Goal: Transaction & Acquisition: Register for event/course

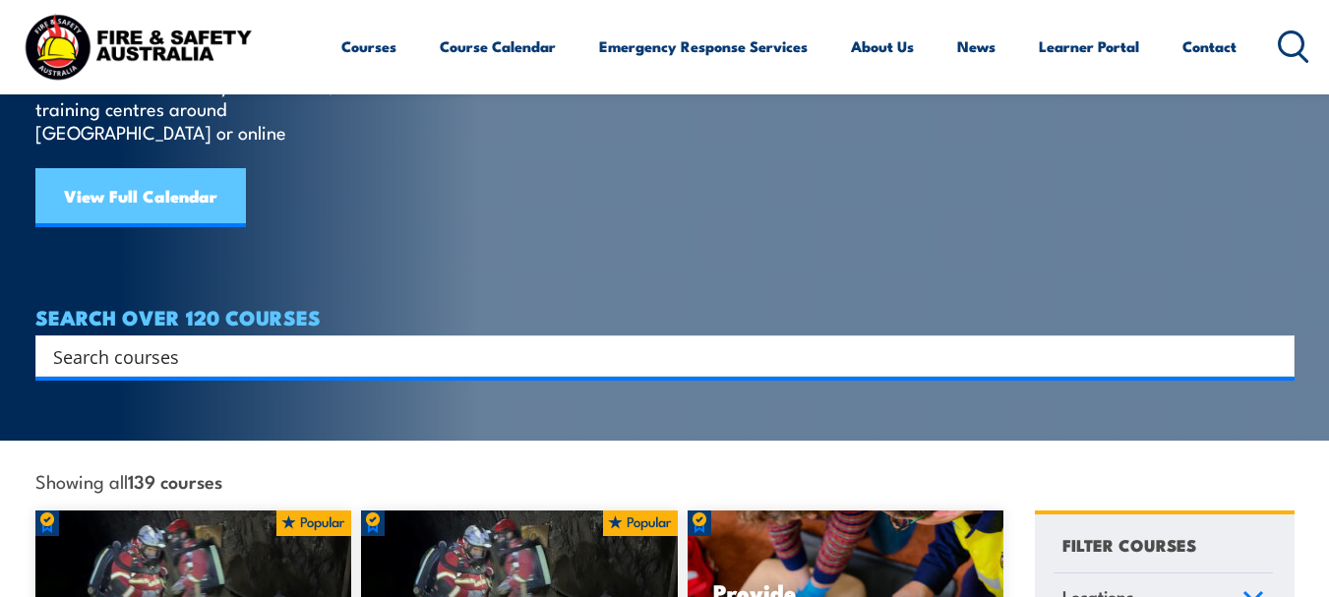
click at [206, 179] on link "View Full Calendar" at bounding box center [140, 197] width 211 height 59
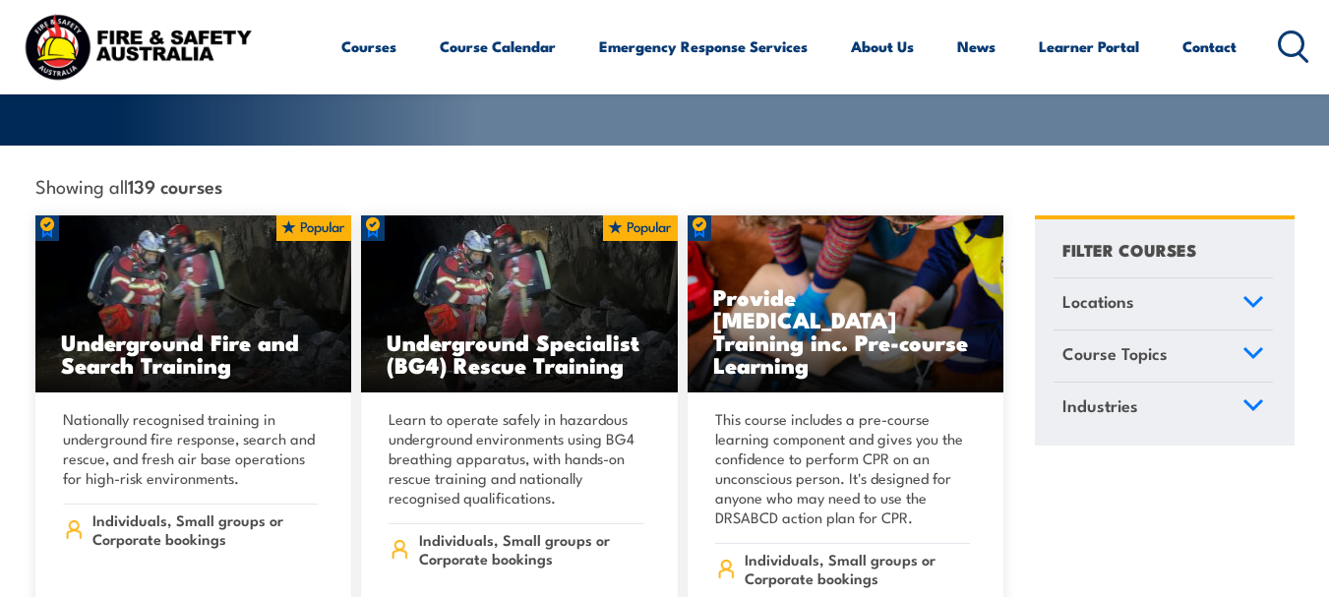
scroll to position [590, 0]
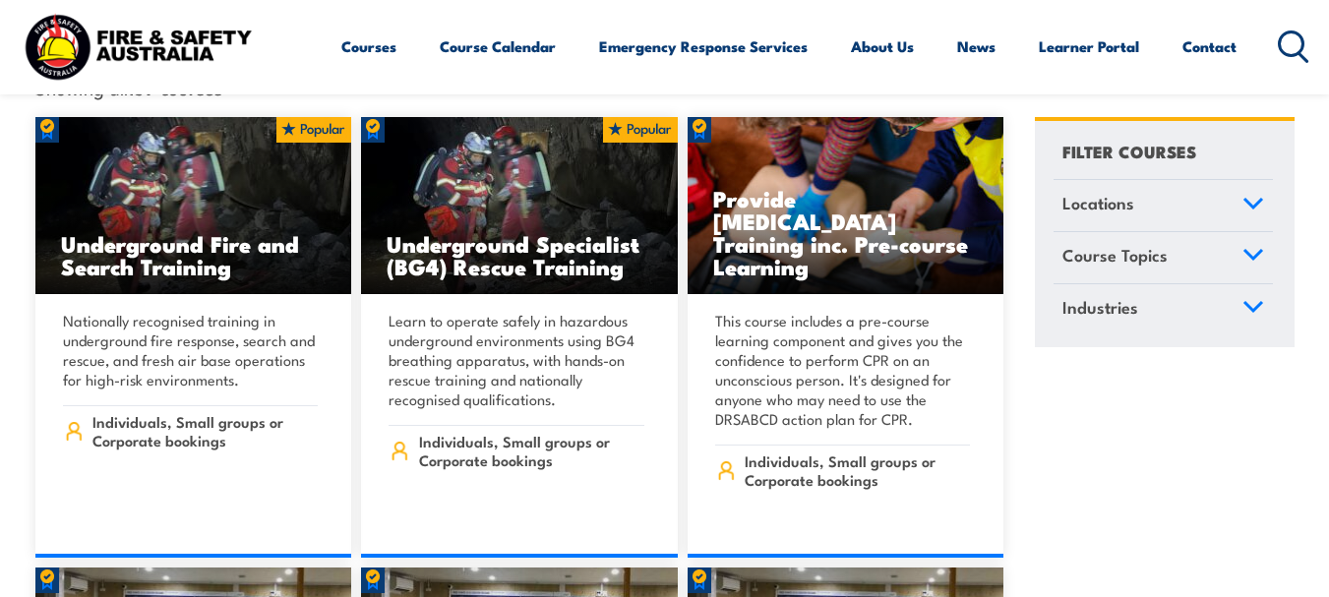
click at [1115, 192] on span "Locations" at bounding box center [1098, 203] width 72 height 27
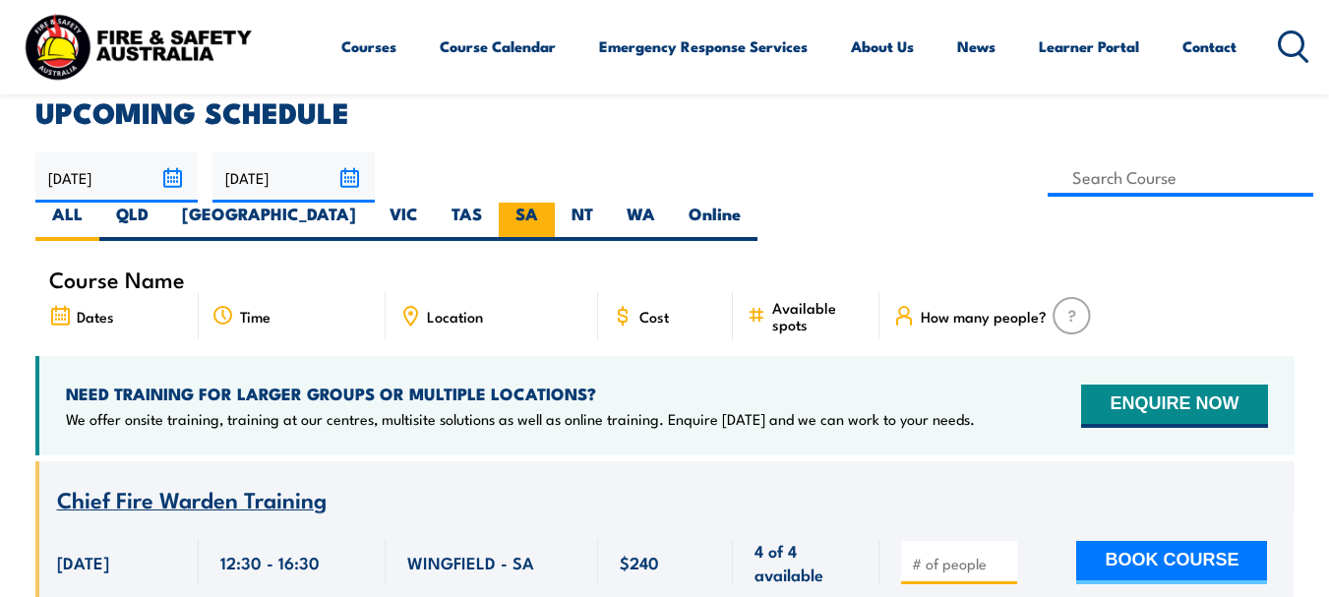
scroll to position [492, 0]
click at [555, 203] on label "SA" at bounding box center [527, 222] width 56 height 38
click at [551, 203] on input "SA" at bounding box center [544, 209] width 13 height 13
radio input "true"
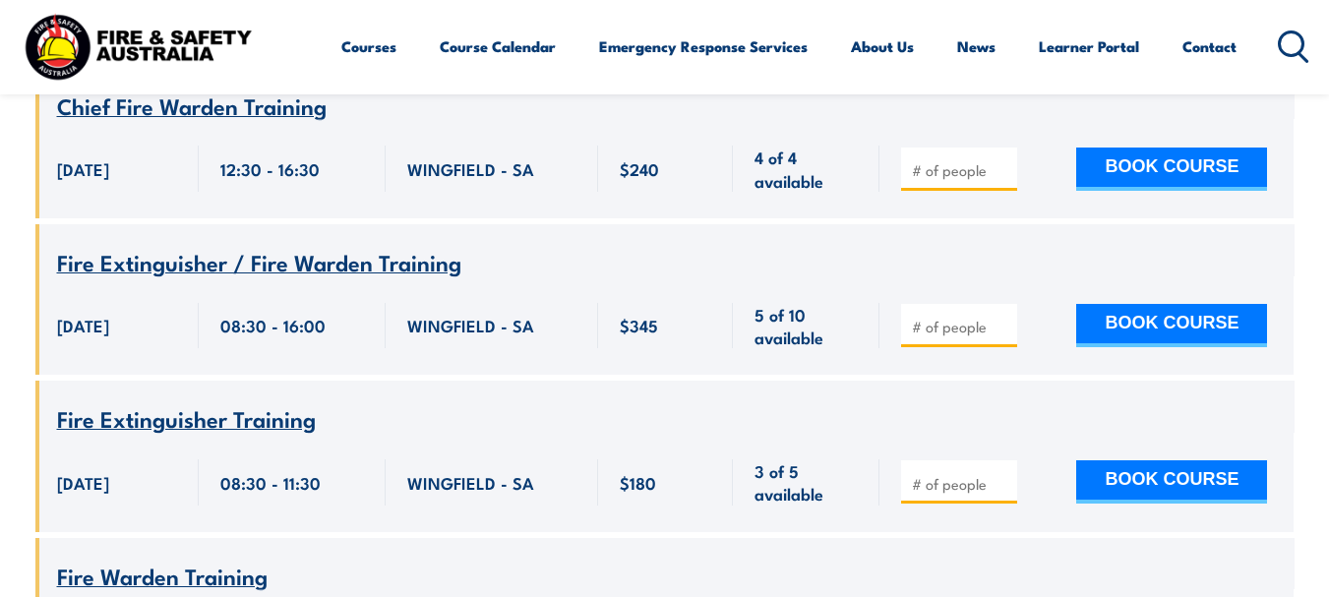
scroll to position [787, 0]
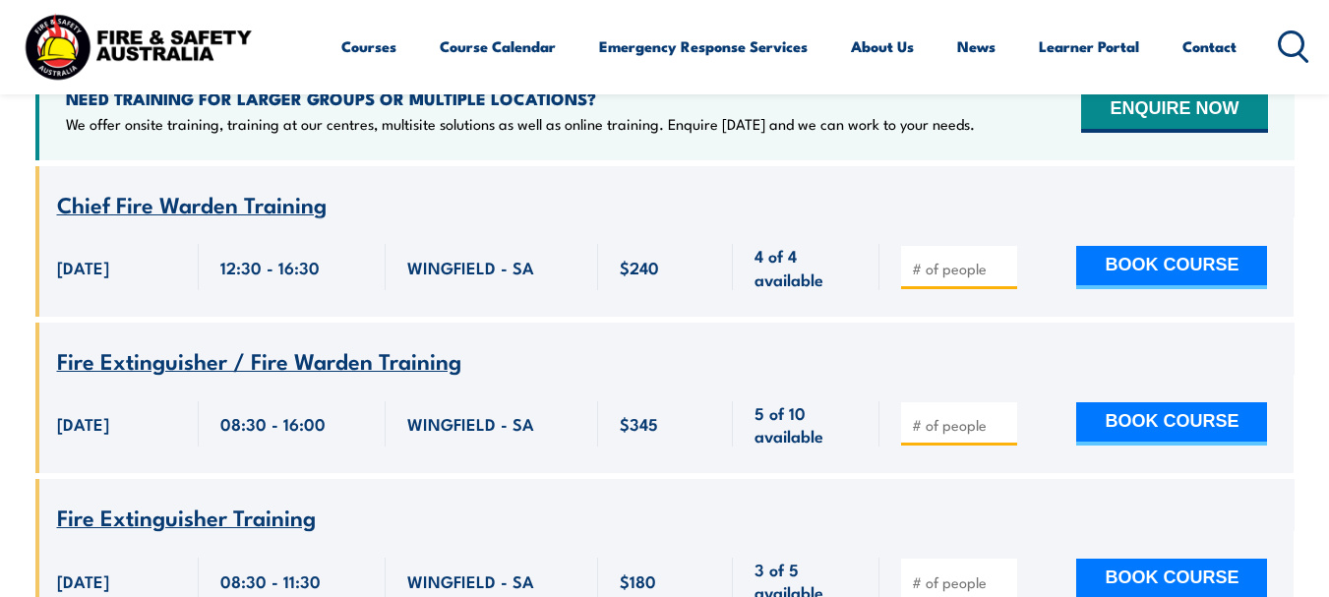
click at [205, 187] on span "Chief Fire Warden Training" at bounding box center [192, 203] width 270 height 33
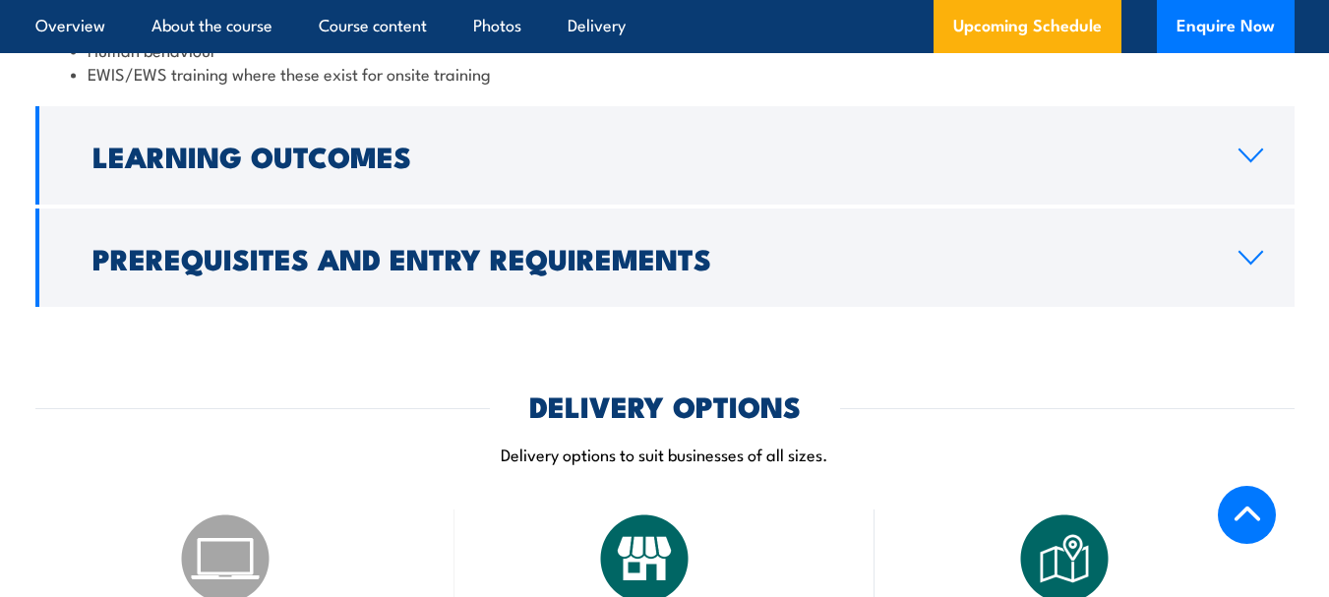
scroll to position [2361, 0]
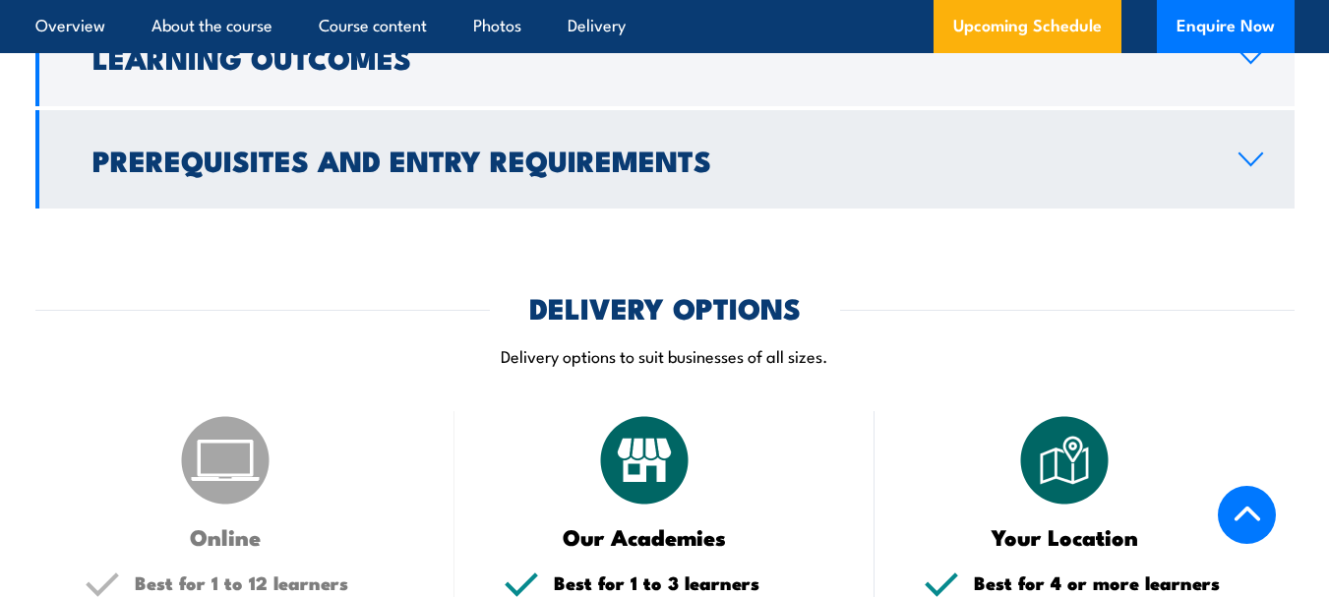
click at [1095, 151] on h2 "Prerequisites and Entry Requirements" at bounding box center [649, 160] width 1115 height 26
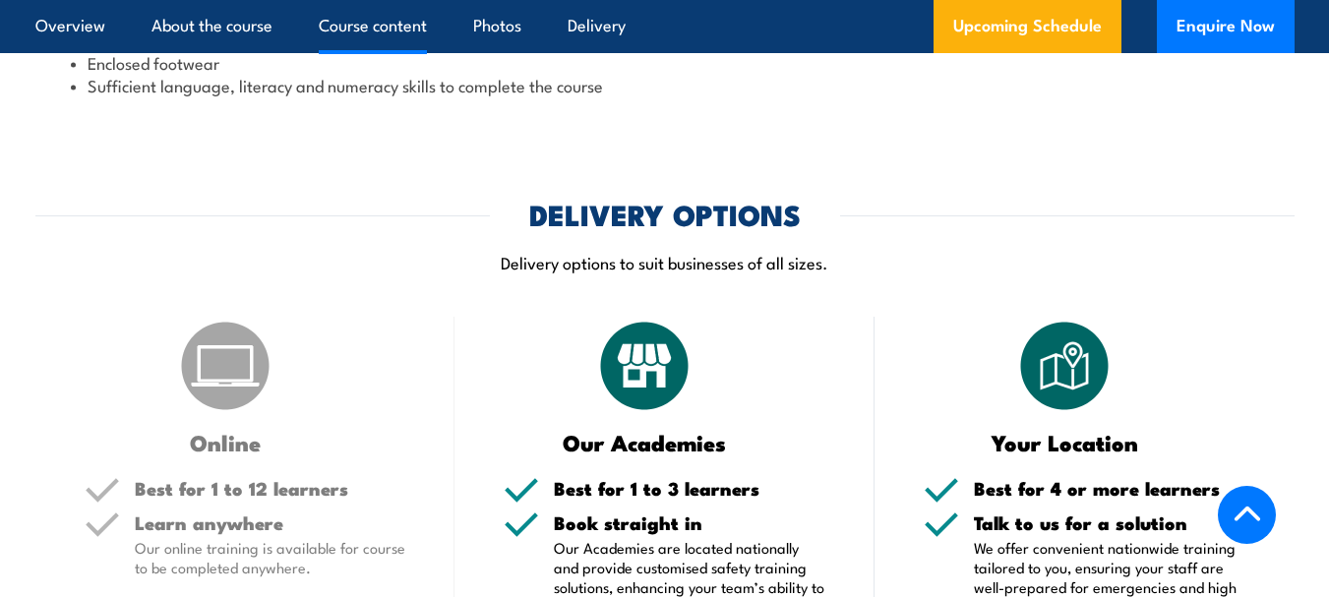
scroll to position [2066, 0]
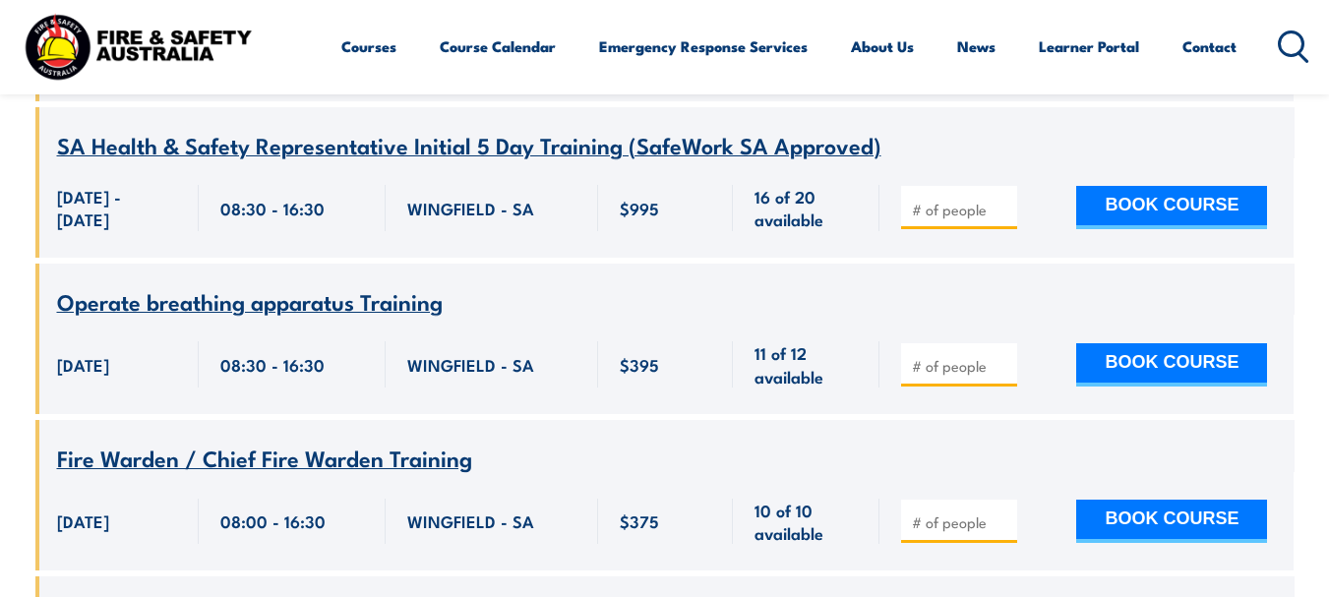
scroll to position [9740, 0]
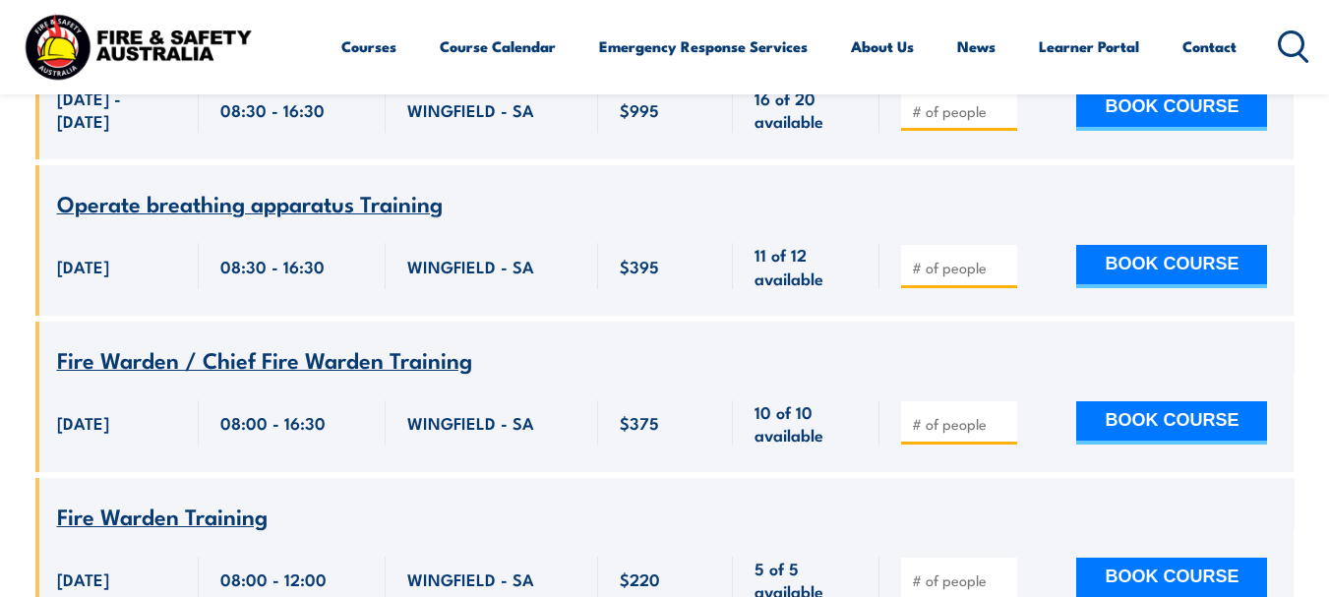
click at [972, 434] on input "number" at bounding box center [961, 424] width 98 height 20
click at [1004, 427] on input "1" at bounding box center [961, 424] width 98 height 20
click at [1005, 434] on input "1" at bounding box center [961, 424] width 98 height 20
click at [1005, 430] on input "2" at bounding box center [961, 424] width 98 height 20
type input "1"
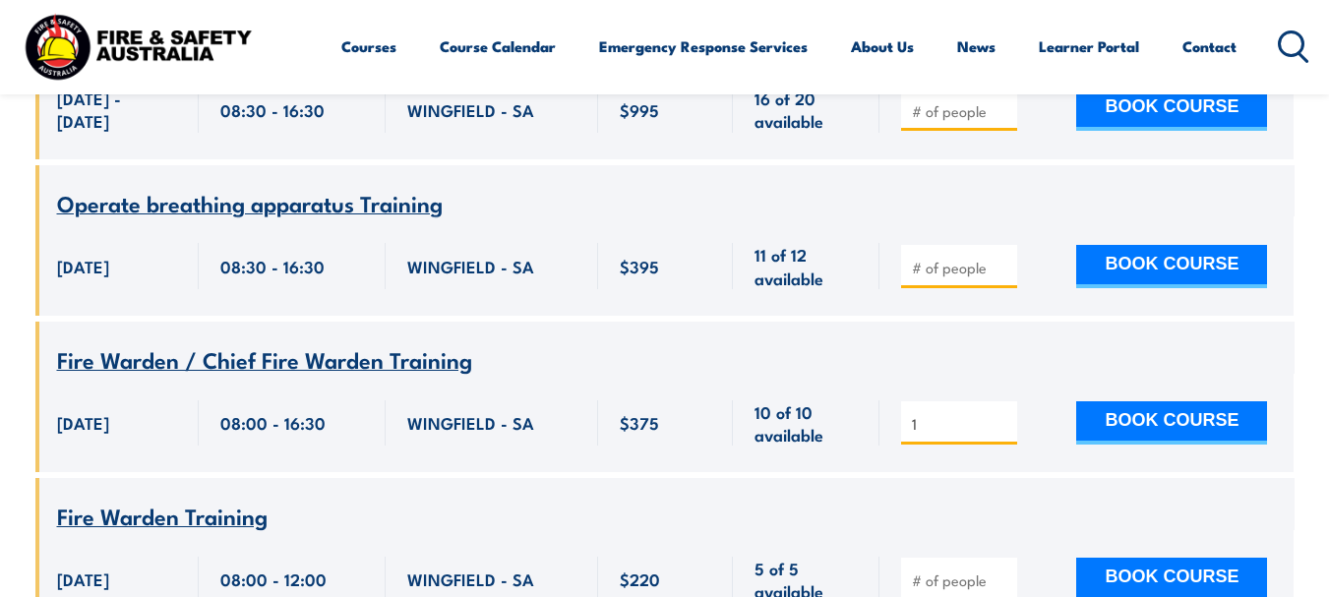
click at [1005, 434] on input "1" at bounding box center [961, 424] width 98 height 20
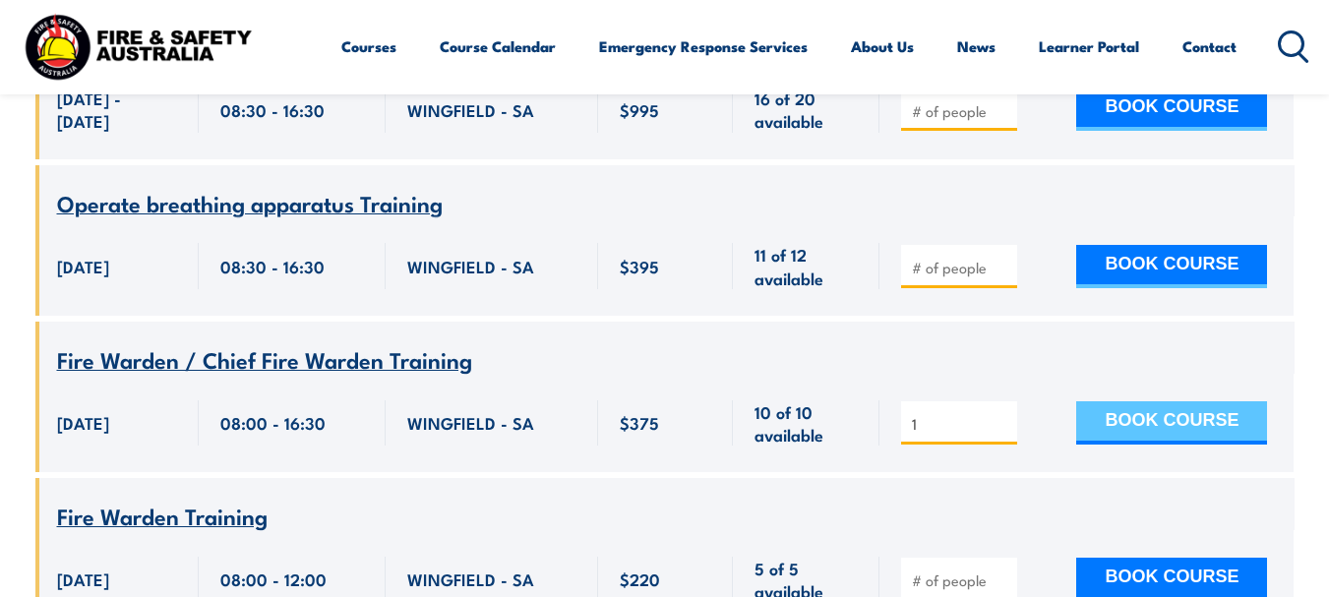
click at [1154, 431] on button "BOOK COURSE" at bounding box center [1171, 422] width 191 height 43
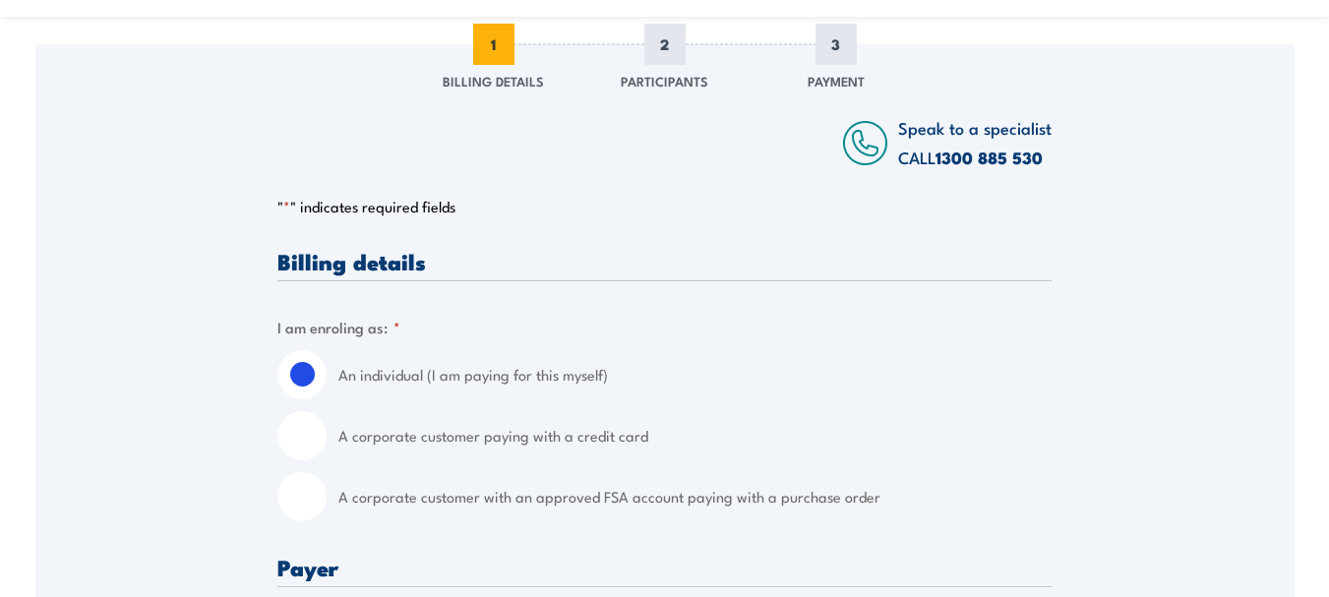
scroll to position [394, 0]
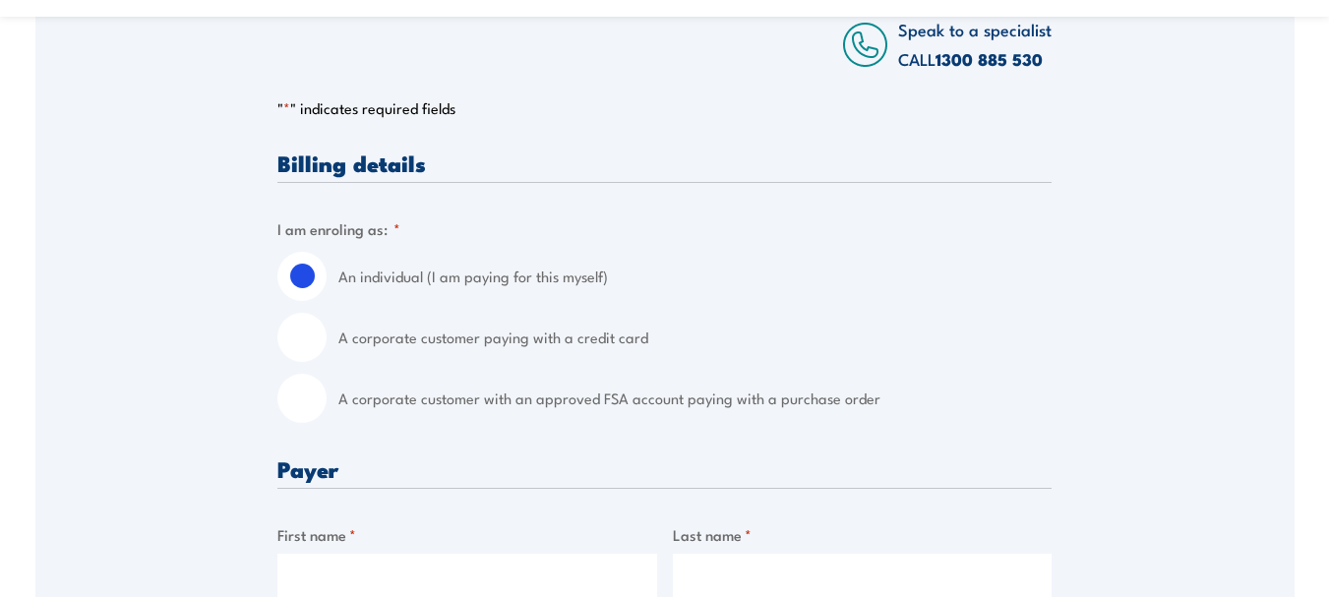
click at [294, 340] on input "A corporate customer paying with a credit card" at bounding box center [301, 337] width 49 height 49
radio input "true"
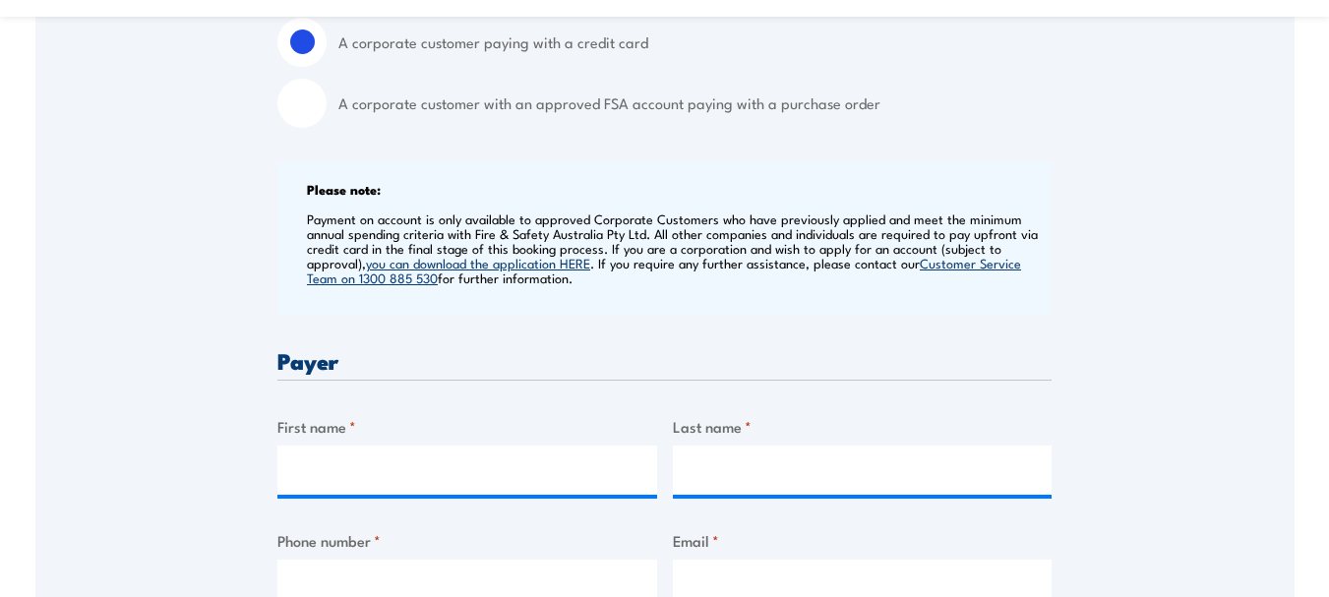
scroll to position [885, 0]
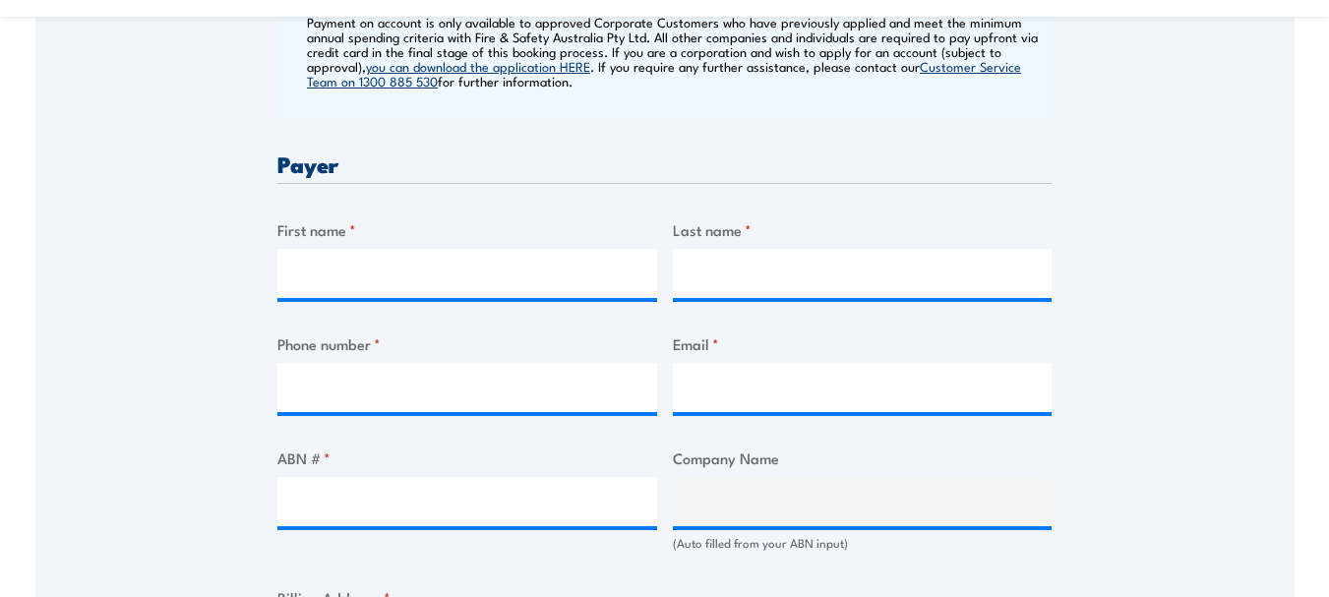
click at [429, 240] on label "First name *" at bounding box center [467, 229] width 380 height 23
click at [429, 249] on input "First name *" at bounding box center [467, 273] width 380 height 49
type input "Anthony"
type input "Evans"
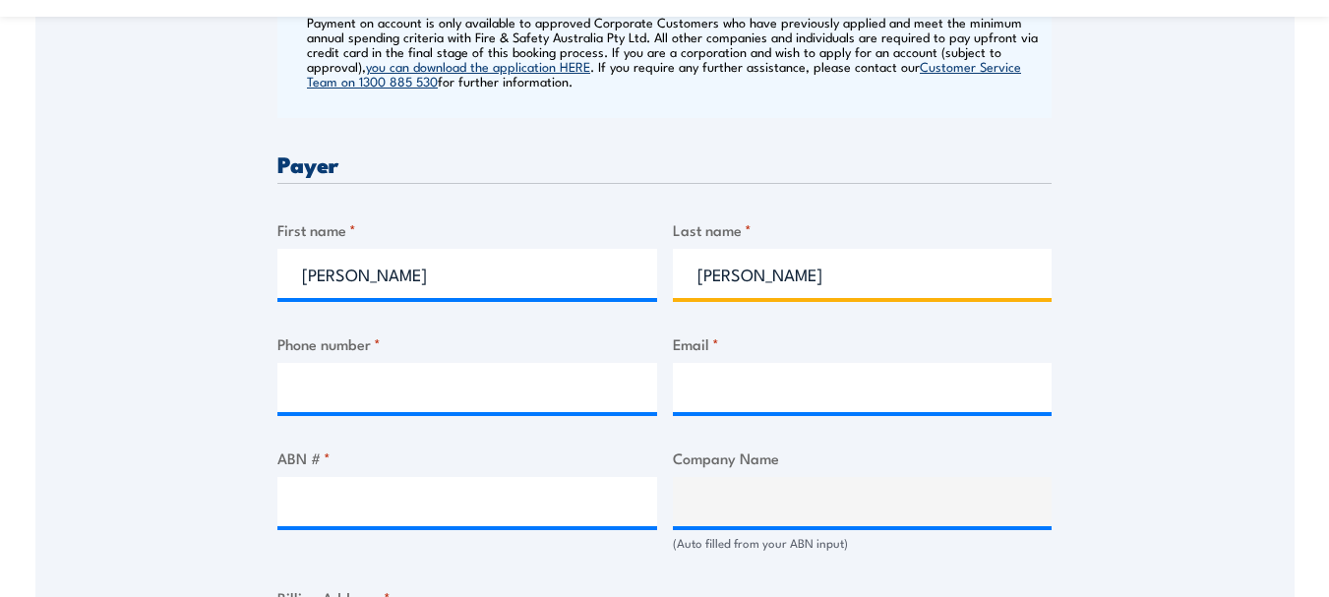
type input "0885687900"
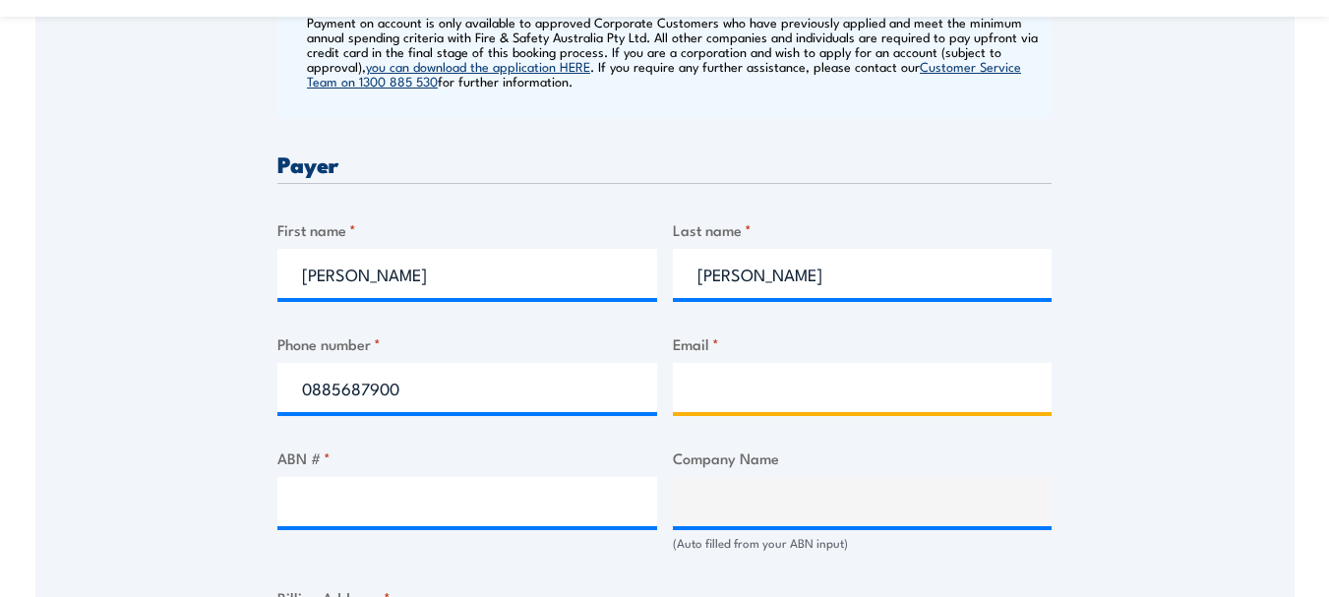
type input "anthony@twohandswines.com"
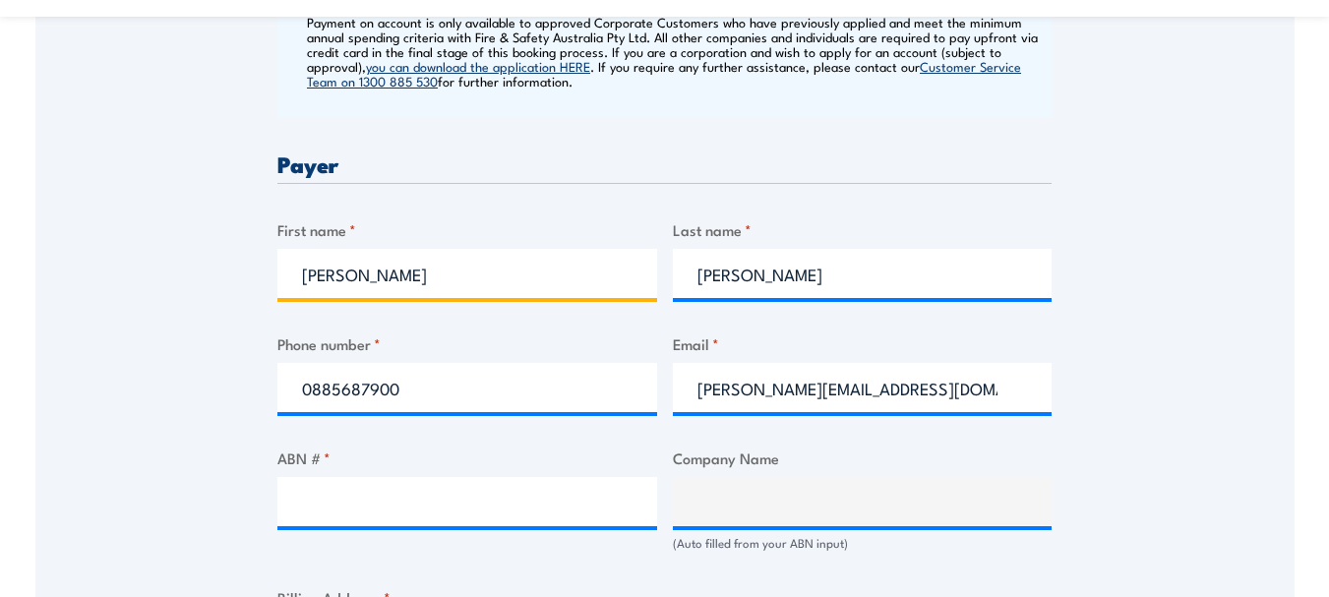
scroll to position [984, 0]
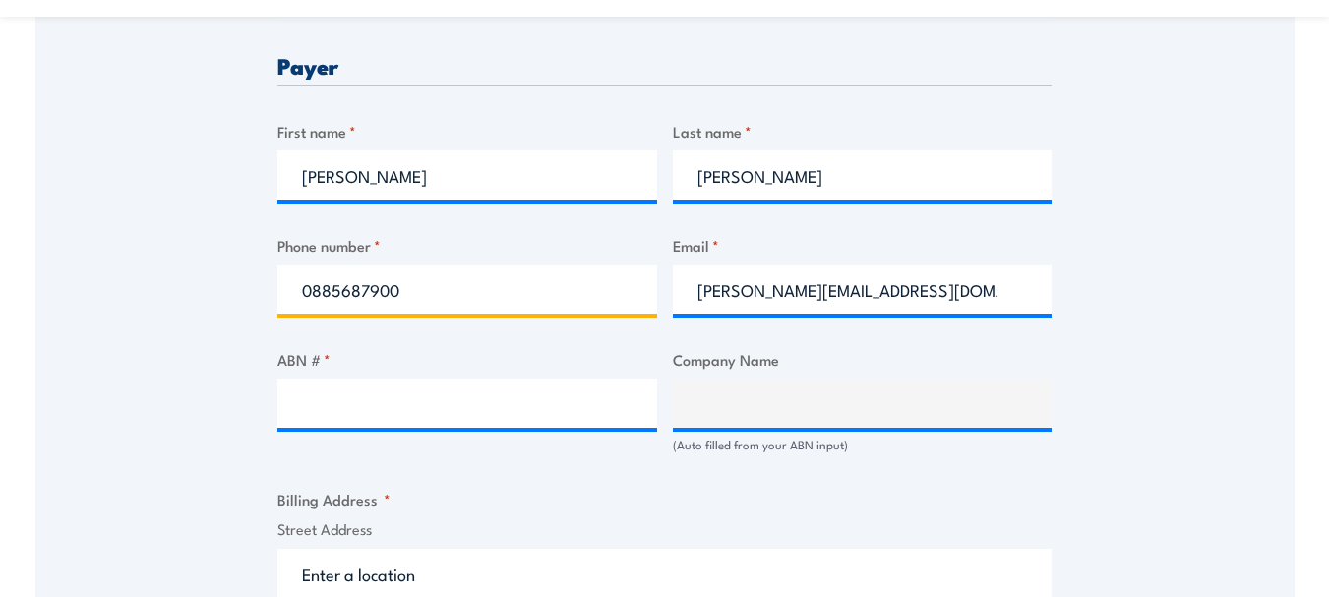
drag, startPoint x: 441, startPoint y: 295, endPoint x: 248, endPoint y: 274, distance: 193.9
click at [248, 274] on div "Speak to a specialist CALL 1300 885 530 CALL 1300 885 530 " * " indicates requi…" at bounding box center [664, 423] width 1259 height 2135
type input "0457986860"
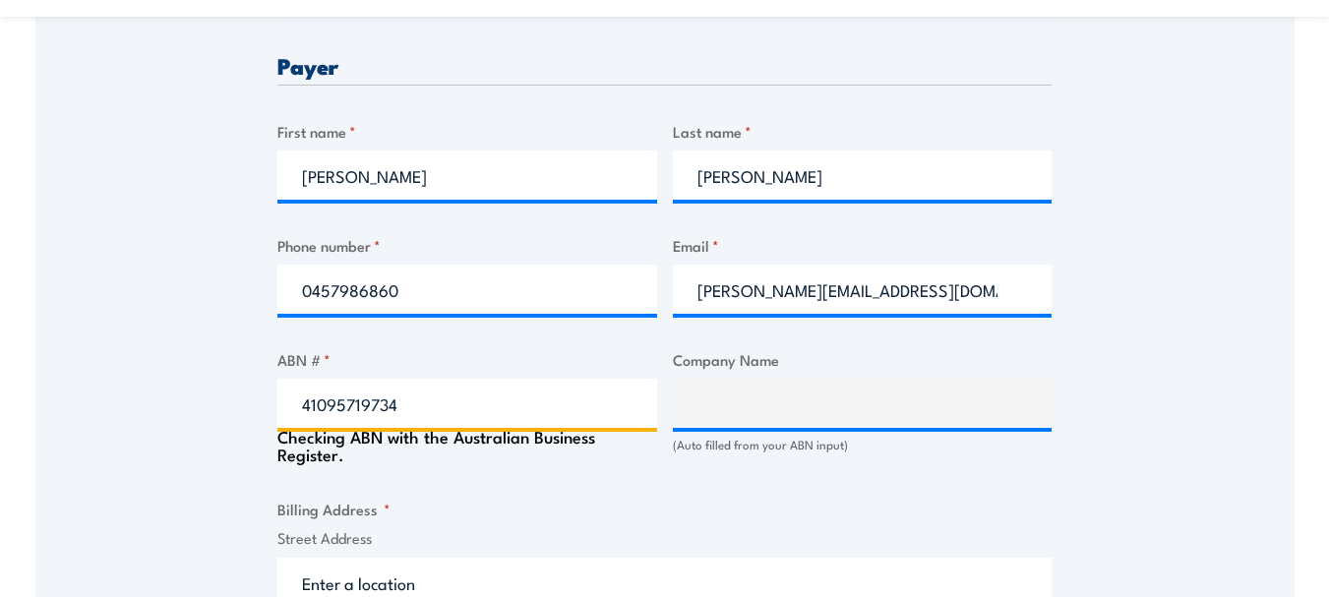
type input "41095719734"
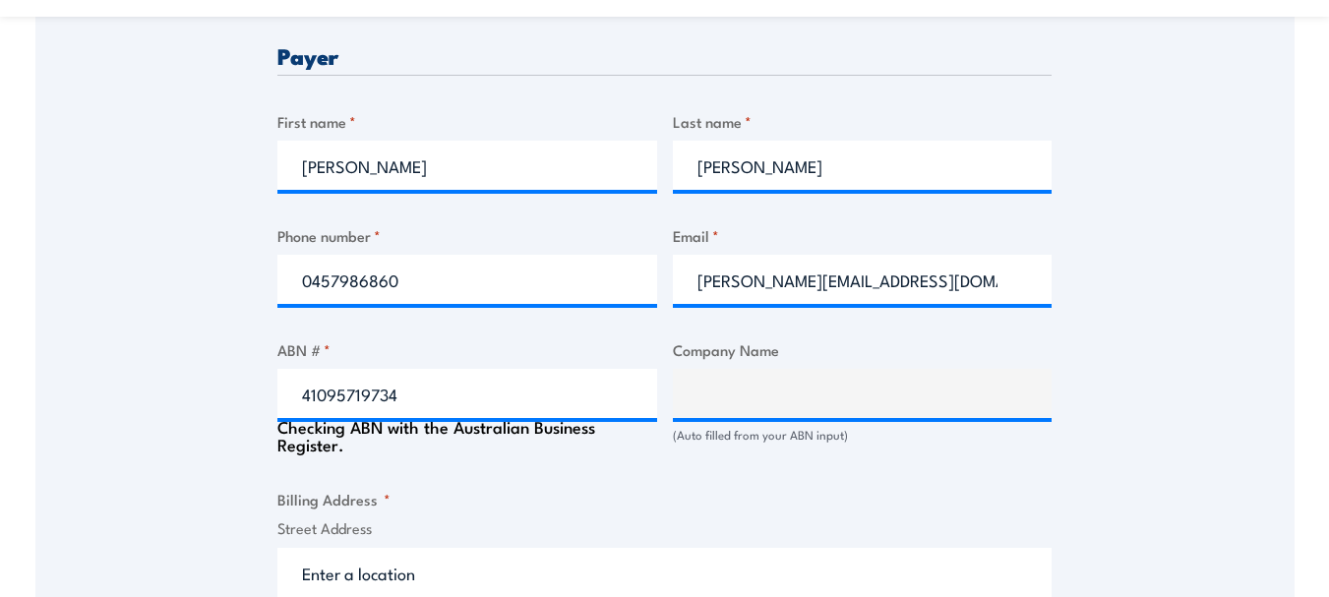
type input "TWO HANDS WINES PTY LTD"
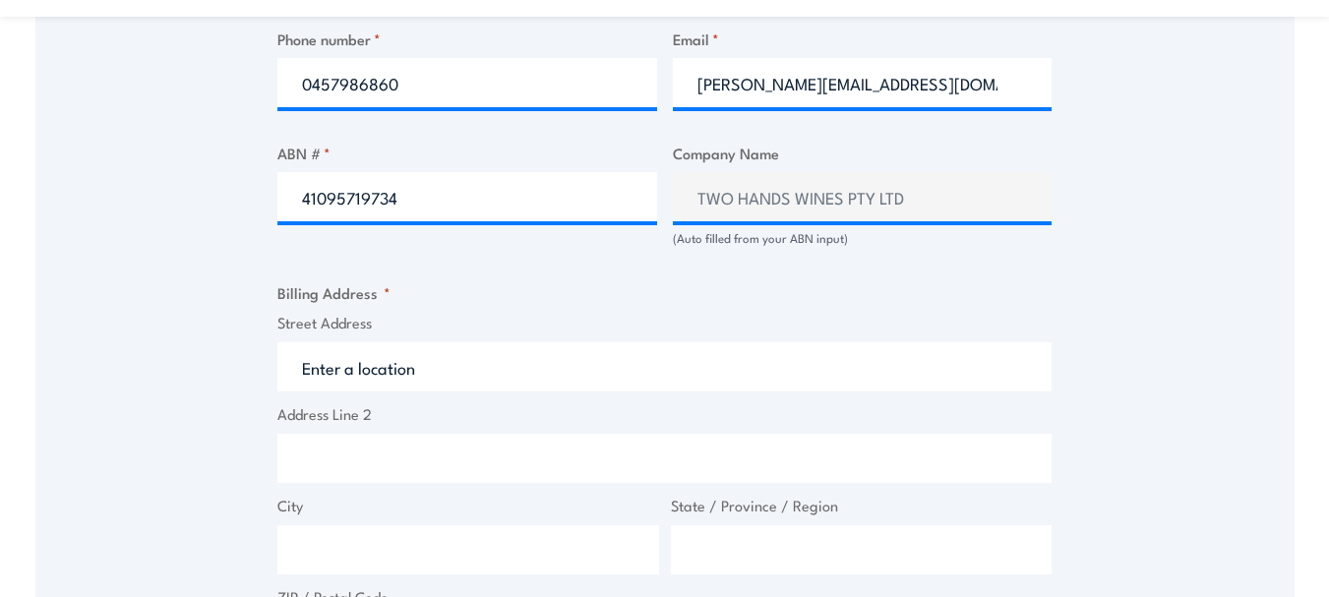
scroll to position [1289, 0]
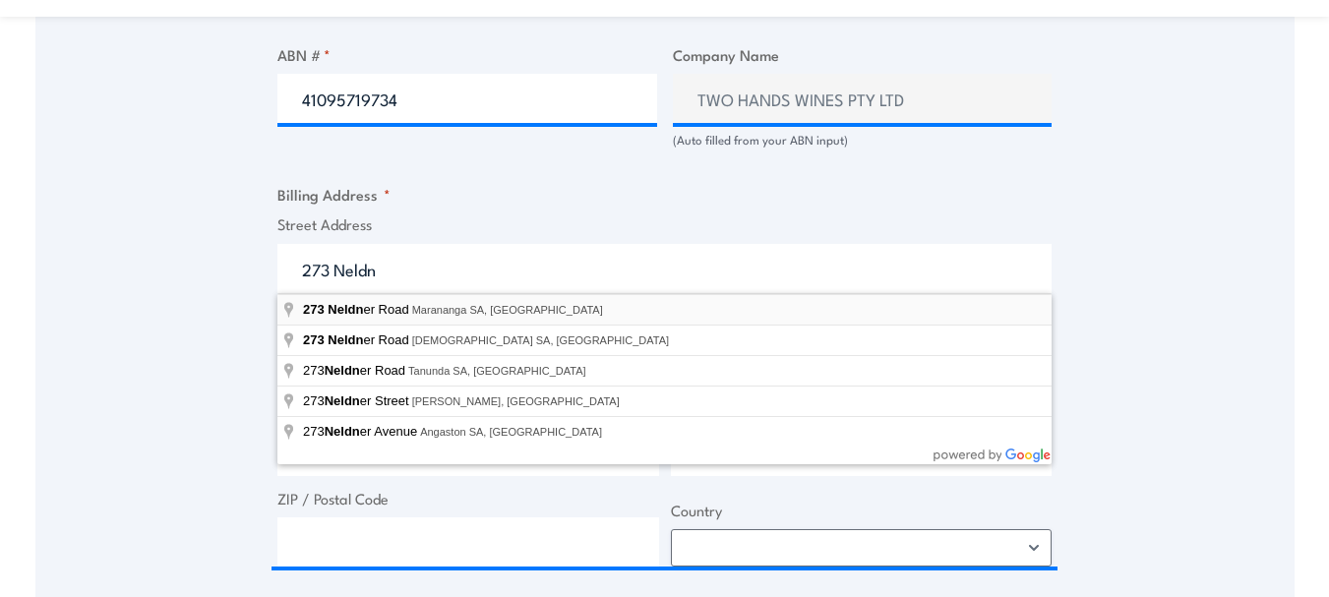
type input "273 Neldner Road, Marananga SA, Australia"
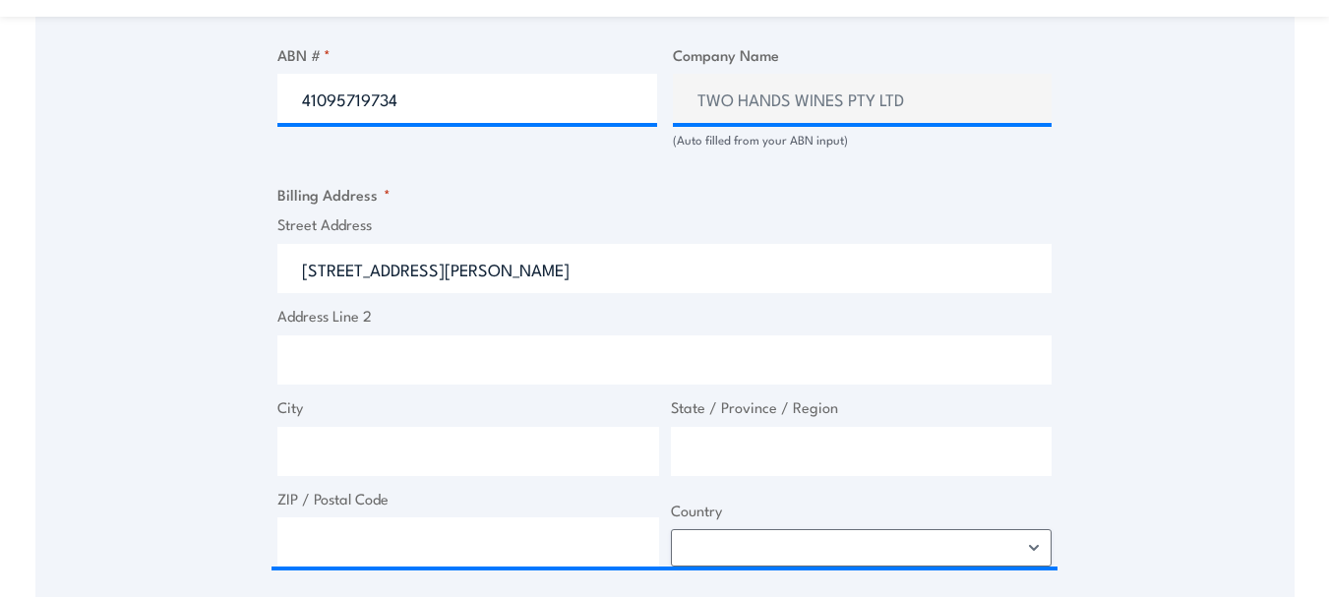
type input "273 Neldner Rd"
type input "Marananga"
type input "South Australia"
type input "5355"
select select "Australia"
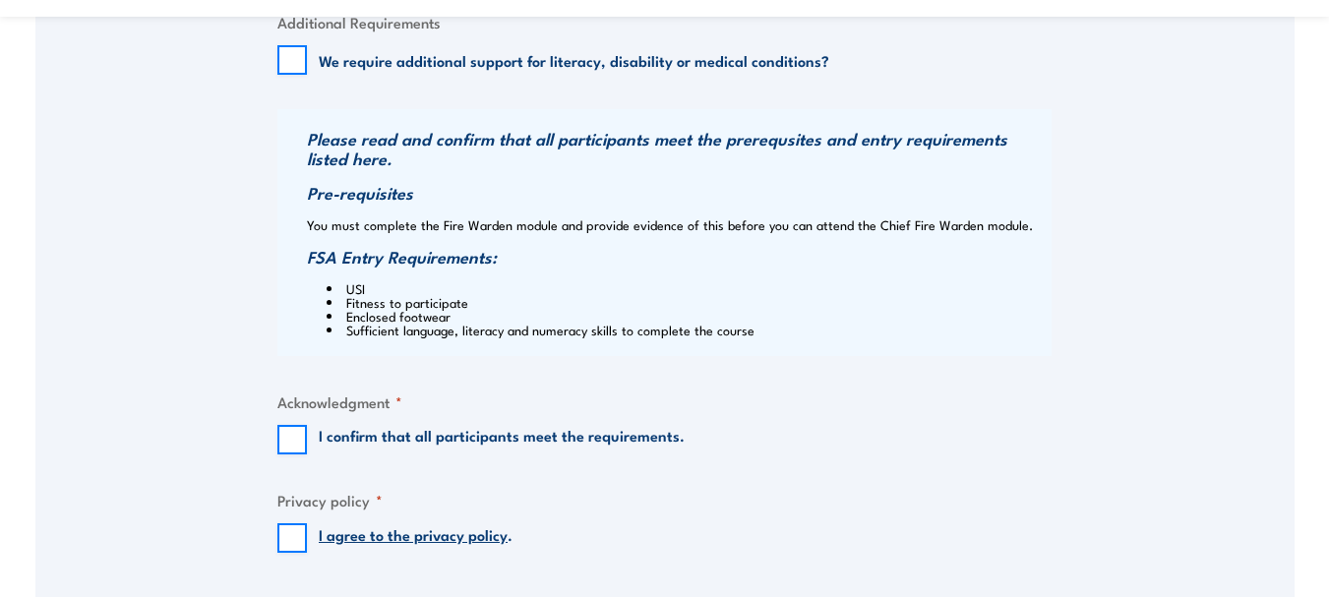
scroll to position [1977, 0]
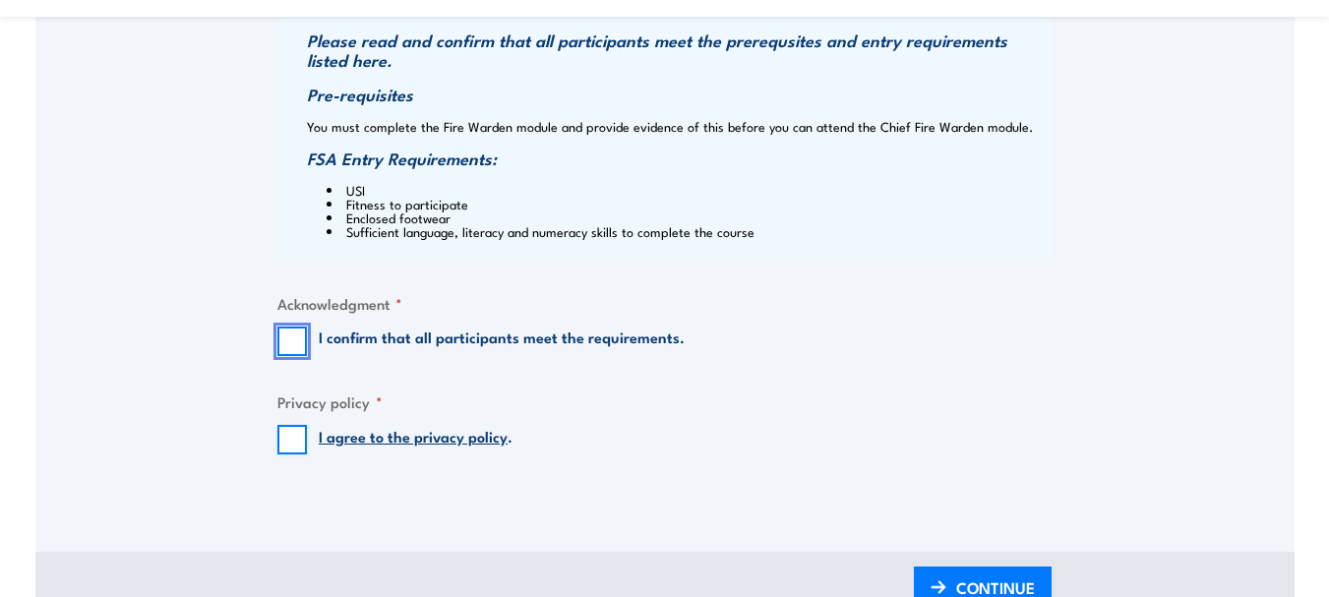
click at [293, 343] on input "I confirm that all participants meet the requirements." at bounding box center [292, 342] width 30 height 30
checkbox input "true"
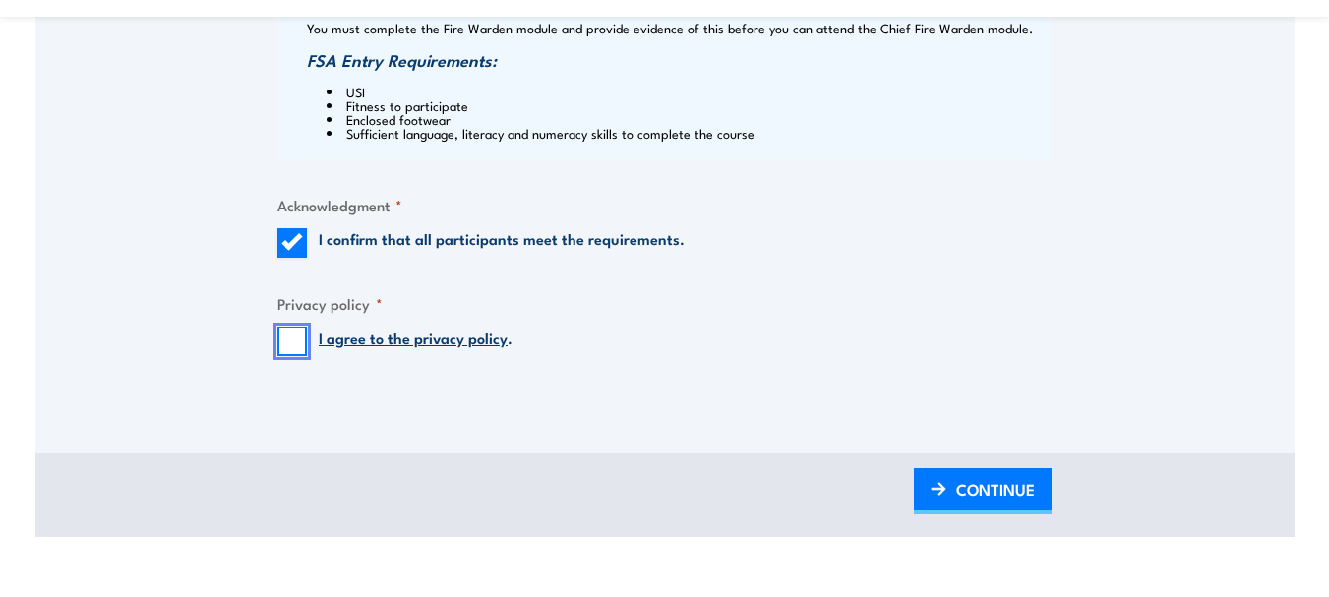
click at [289, 346] on input "I agree to the privacy policy ." at bounding box center [292, 342] width 30 height 30
checkbox input "true"
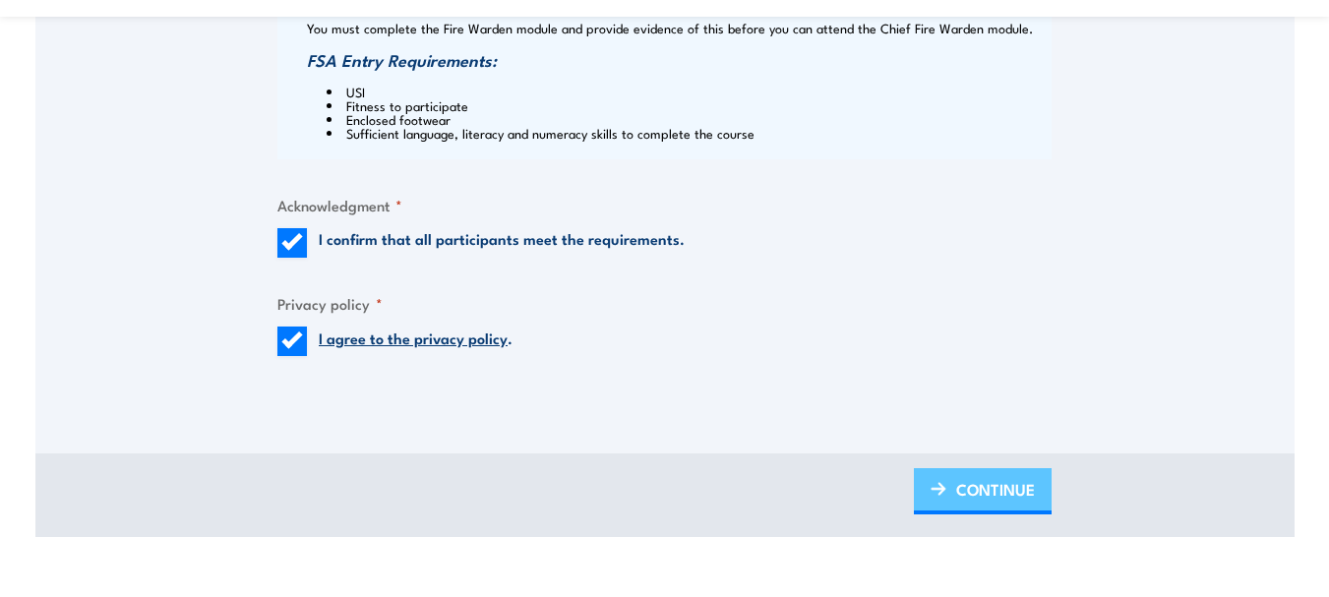
click at [969, 489] on span "CONTINUE" at bounding box center [995, 489] width 79 height 52
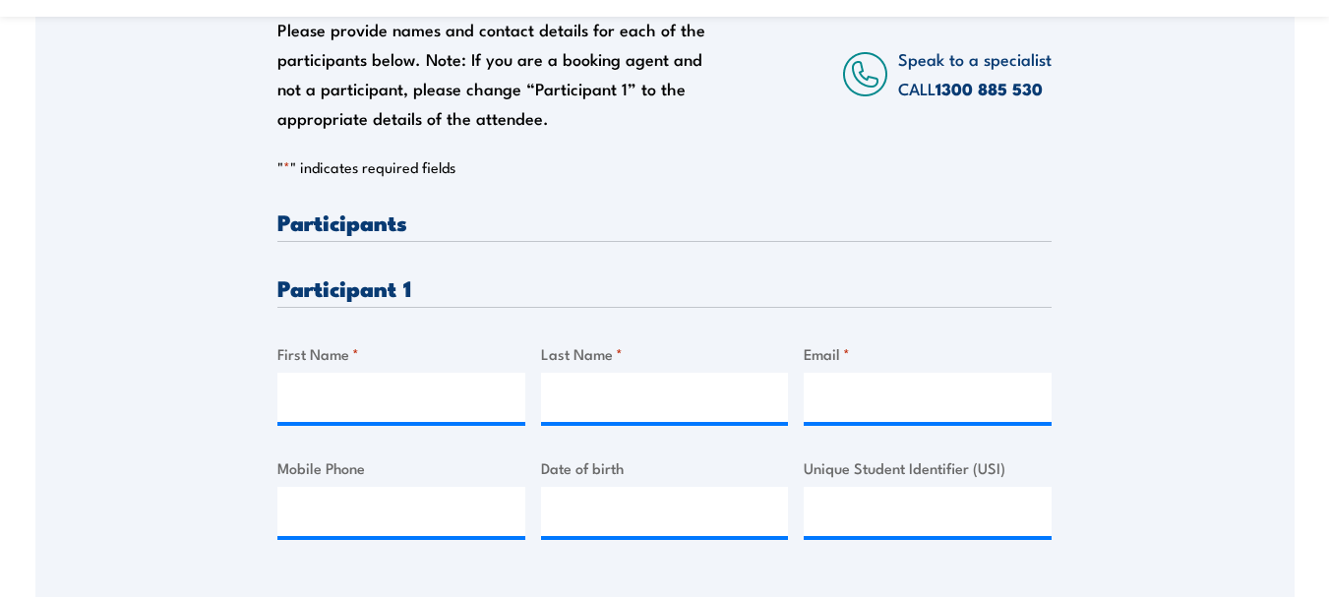
scroll to position [492, 0]
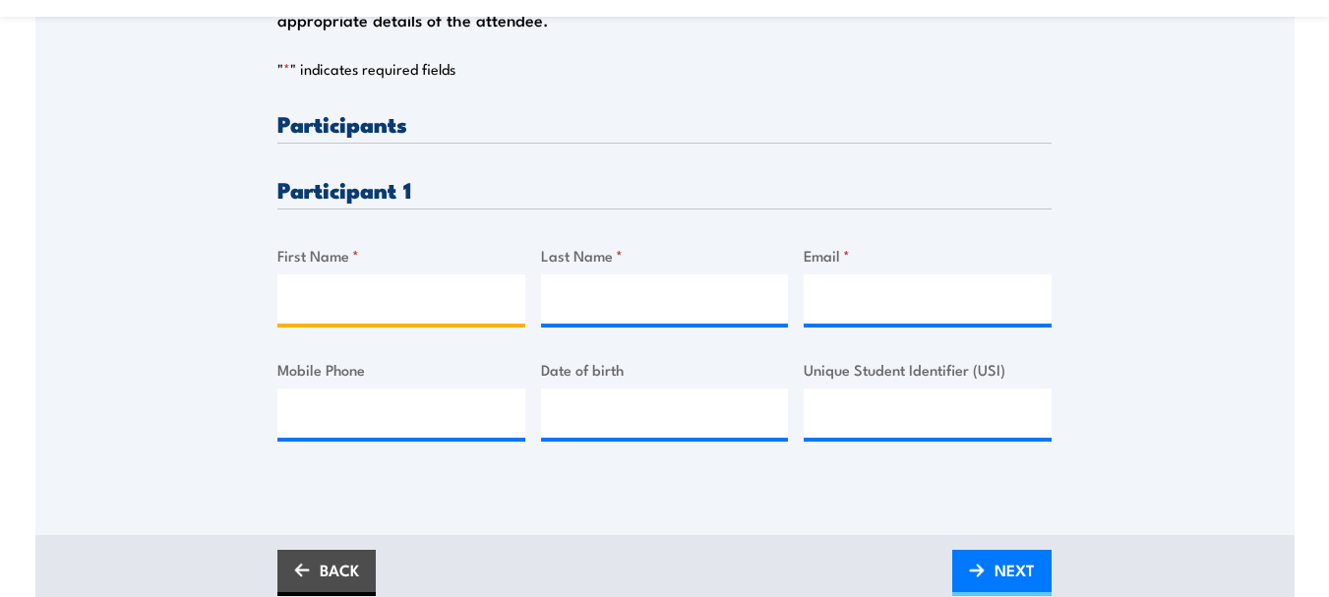
click at [322, 289] on input "First Name *" at bounding box center [401, 298] width 248 height 49
type input "Anthony"
type input "Evans"
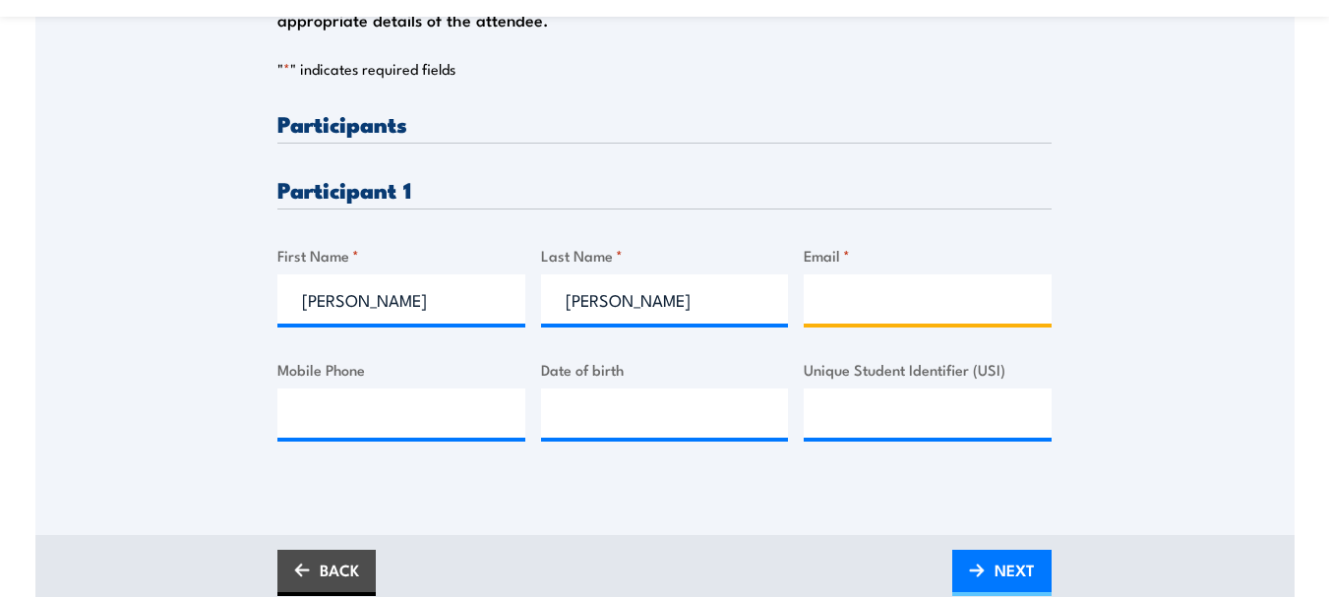
type input "anthony@twohandswines.com"
type input "0885687900"
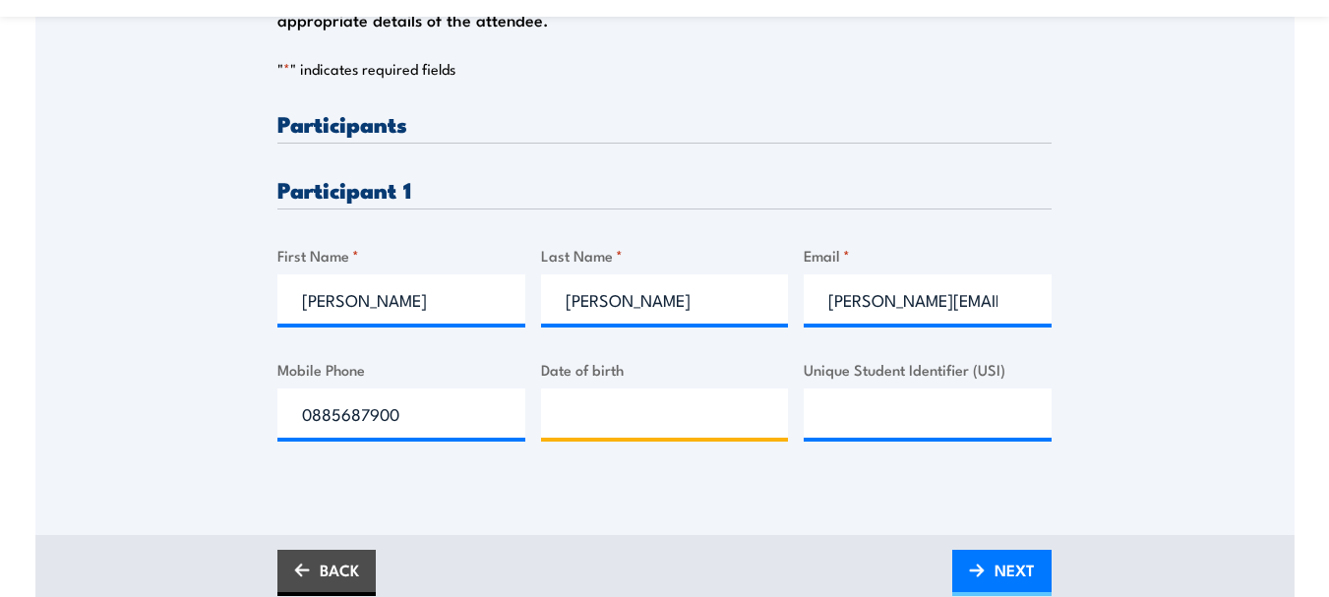
type input "__/__/____"
click at [632, 407] on input "__/__/____" at bounding box center [665, 413] width 248 height 49
drag, startPoint x: 475, startPoint y: 407, endPoint x: 355, endPoint y: 415, distance: 120.3
click at [355, 415] on input "0885687900" at bounding box center [401, 413] width 248 height 49
type input "0457986860"
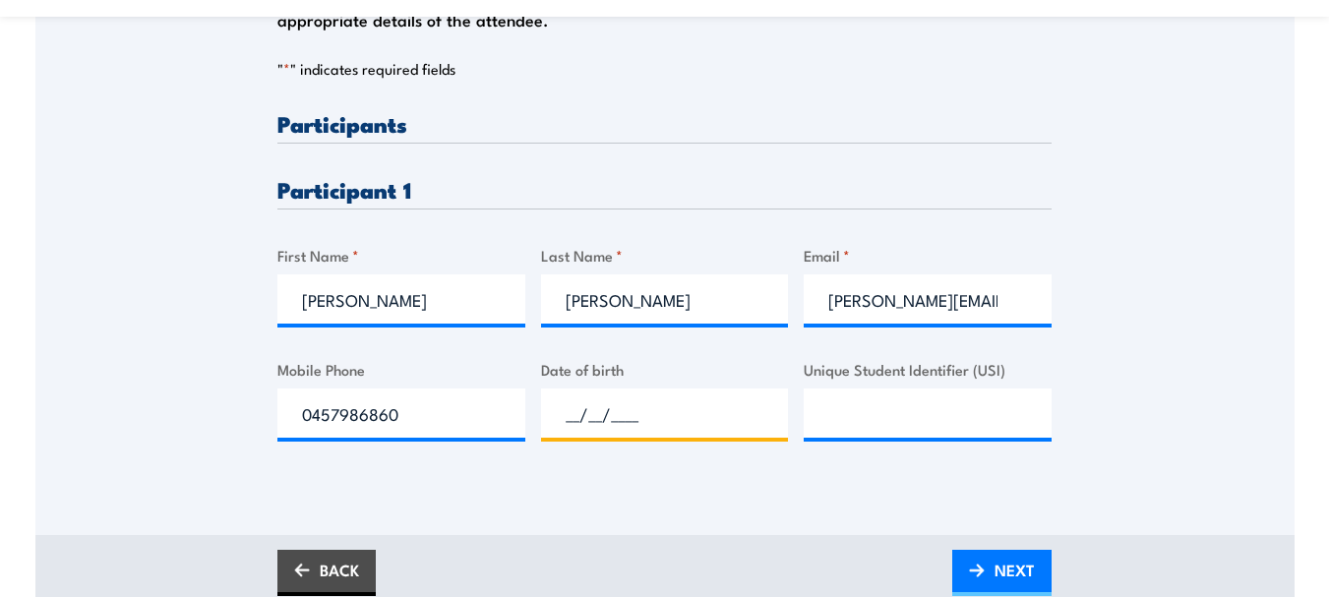
click at [594, 417] on input "__/__/____" at bounding box center [665, 413] width 248 height 49
type input "08/11/1965"
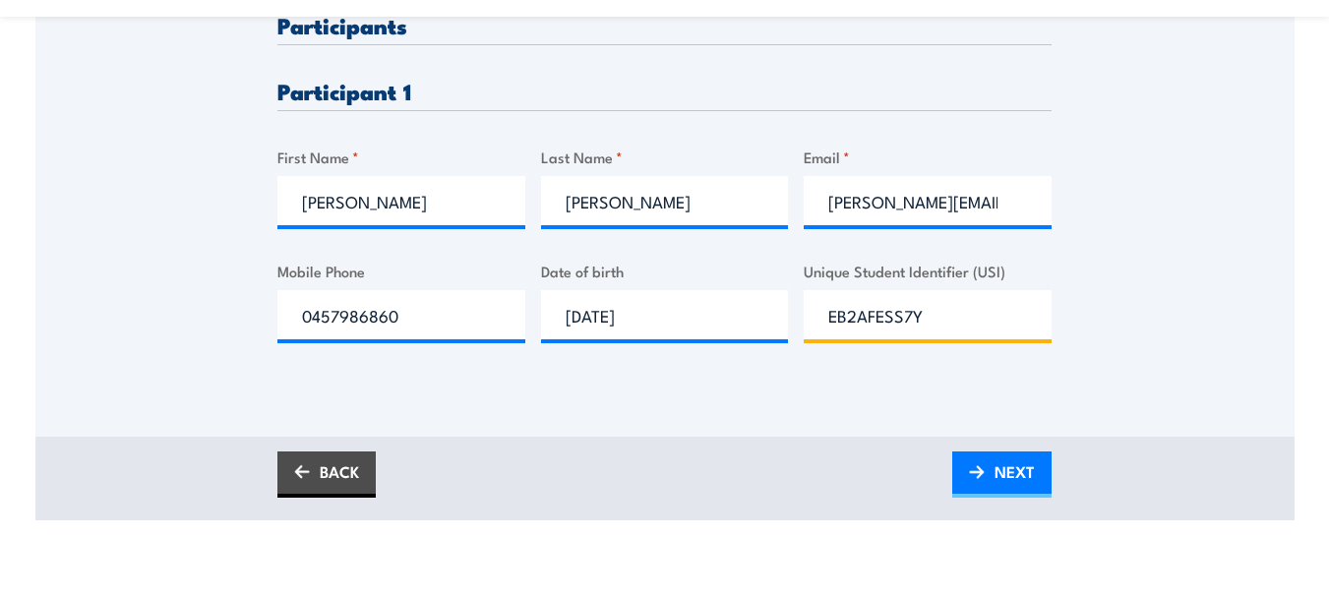
scroll to position [689, 0]
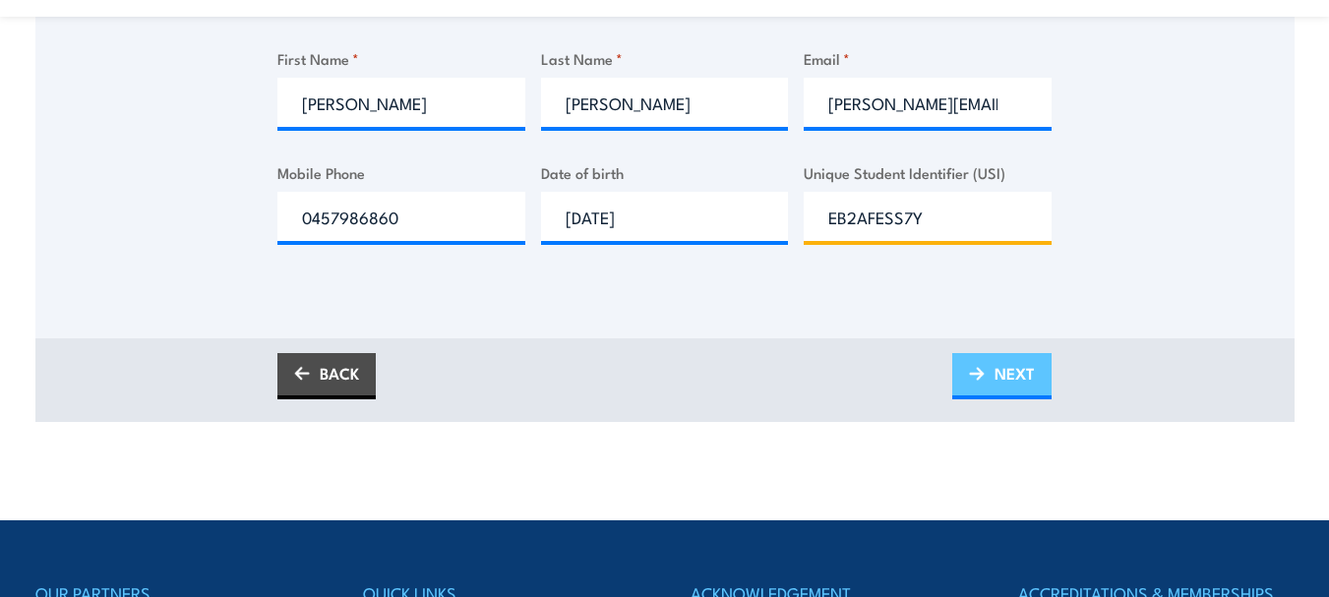
type input "EB2AFESS7Y"
click at [1036, 384] on link "NEXT" at bounding box center [1001, 376] width 99 height 46
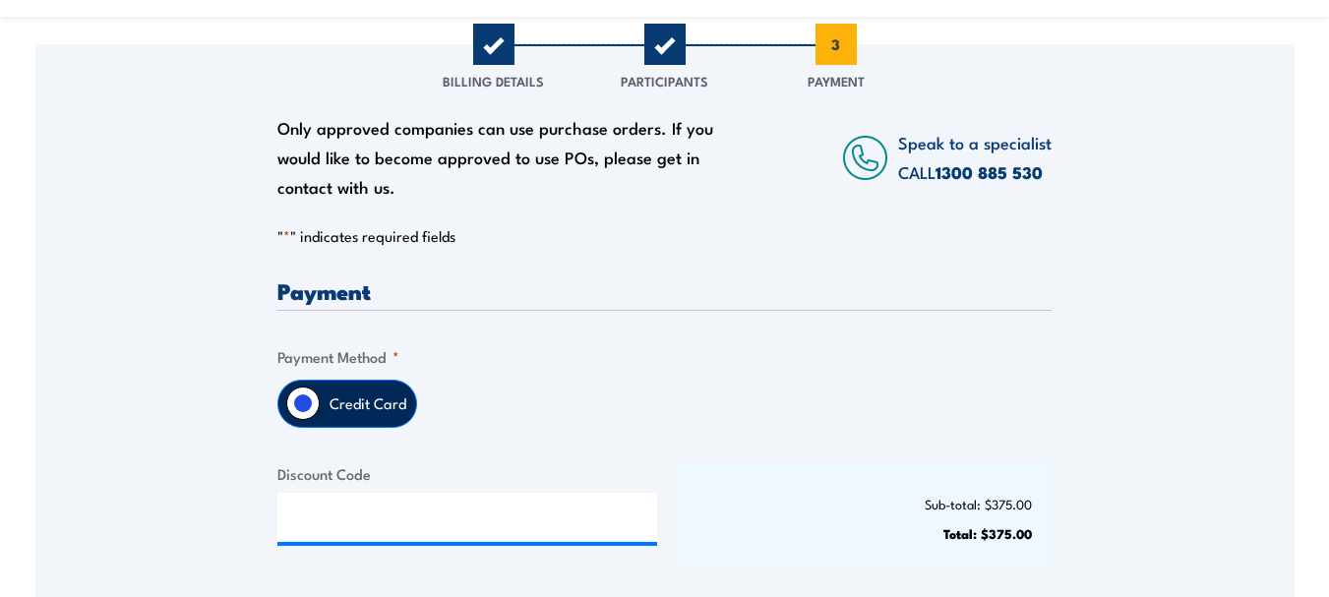
scroll to position [492, 0]
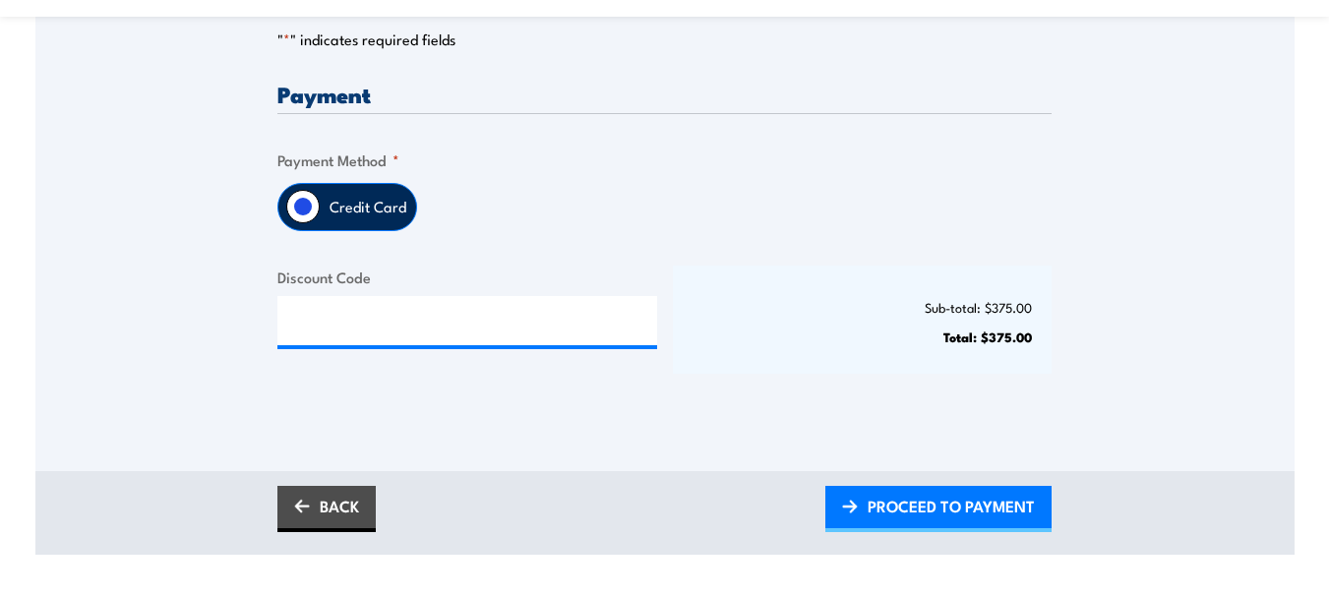
click at [340, 203] on label "Credit Card" at bounding box center [368, 207] width 96 height 46
click at [320, 203] on input "Credit Card" at bounding box center [302, 206] width 33 height 33
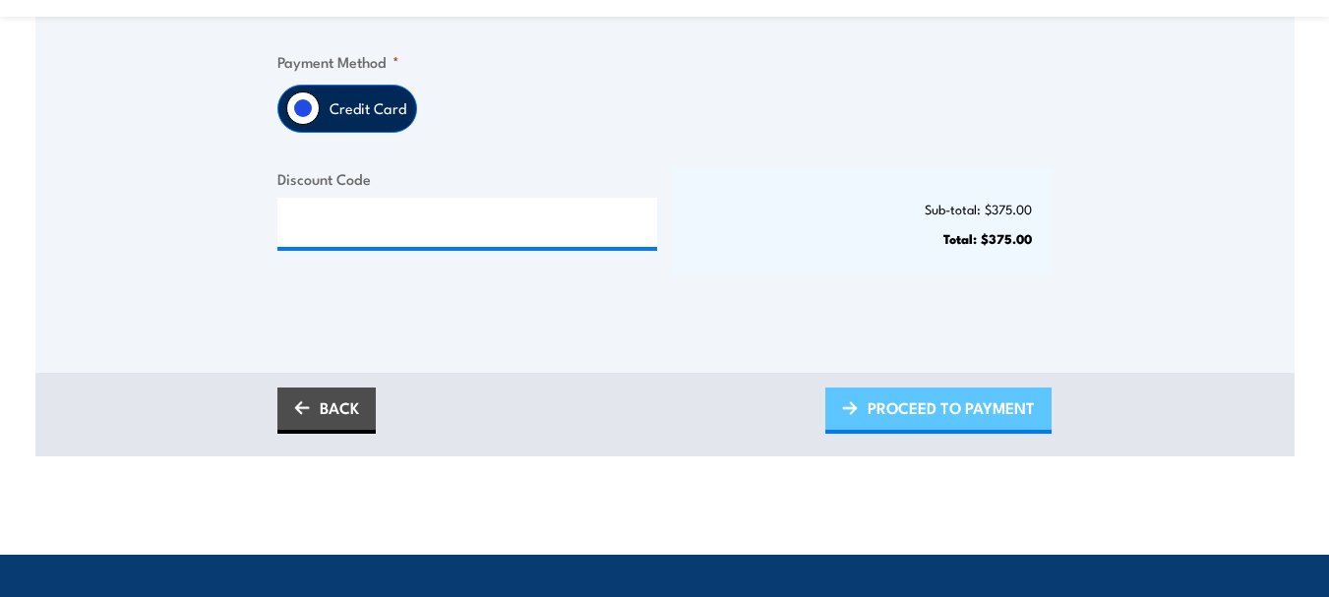
click at [919, 410] on span "PROCEED TO PAYMENT" at bounding box center [951, 408] width 167 height 52
